Goal: Task Accomplishment & Management: Use online tool/utility

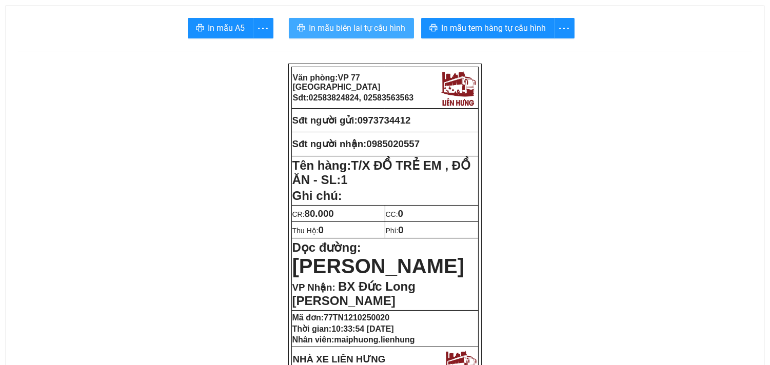
click at [347, 21] on button "In mẫu biên lai tự cấu hình" at bounding box center [351, 28] width 125 height 21
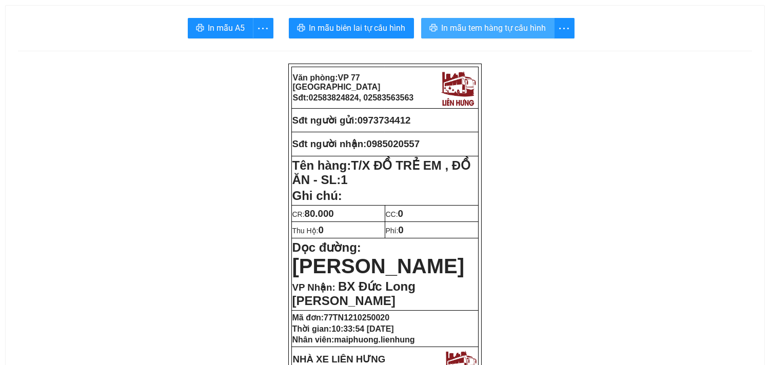
click at [507, 33] on span "In mẫu tem hàng tự cấu hình" at bounding box center [494, 28] width 105 height 13
